Goal: Navigation & Orientation: Find specific page/section

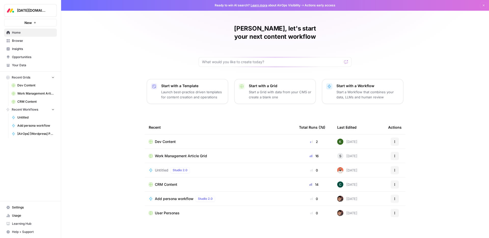
click at [22, 68] on link "Your Data" at bounding box center [30, 65] width 53 height 8
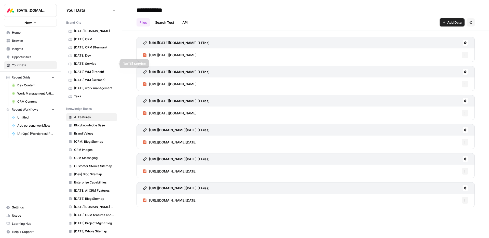
click at [89, 71] on span "[DATE] WM (French)" at bounding box center [94, 71] width 40 height 5
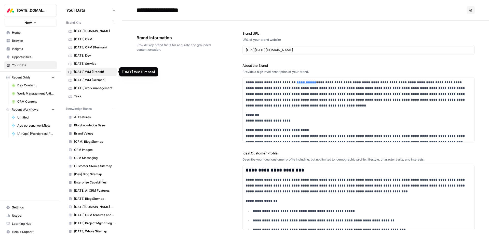
click at [83, 77] on link "[DATE] WM (German)" at bounding box center [91, 80] width 51 height 8
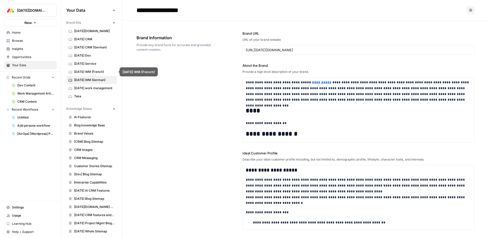
click at [83, 73] on span "[DATE] WM (French)" at bounding box center [94, 71] width 40 height 5
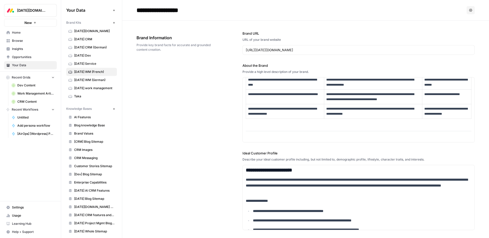
scroll to position [239, 0]
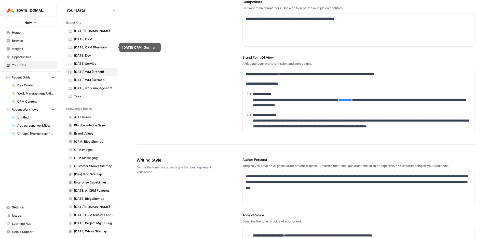
click at [96, 50] on link "[DATE] CRM (German)" at bounding box center [91, 47] width 51 height 8
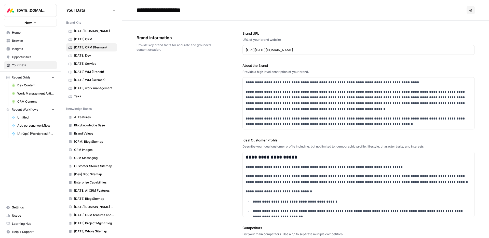
click at [94, 55] on span "[DATE] Dev" at bounding box center [94, 55] width 40 height 5
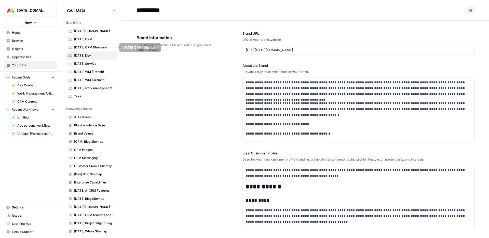
click at [83, 39] on span "[DATE] CRM" at bounding box center [94, 39] width 40 height 5
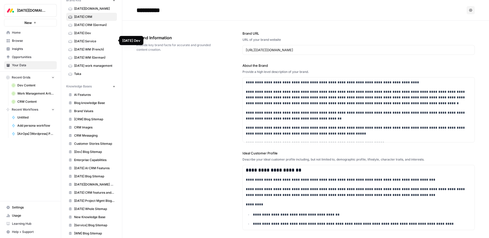
scroll to position [23, 0]
